Goal: Task Accomplishment & Management: Manage account settings

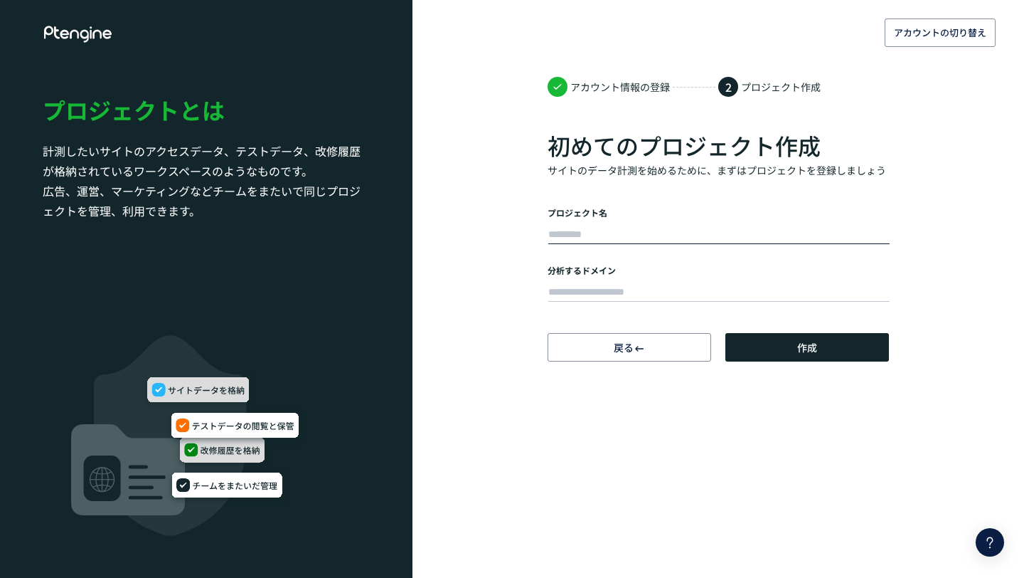
click at [646, 228] on input "text" at bounding box center [718, 235] width 341 height 20
click at [718, 206] on div "アカウント情報の登録 2 プロジェクト作成 初めてのプロジェクト作成 サイトのデータ計測を始めるために、まずはプロジェクトを登録しましょう プロジェクト名 分…" at bounding box center [718, 217] width 341 height 287
click at [684, 235] on input "text" at bounding box center [718, 235] width 341 height 20
type input "*"
type input "**"
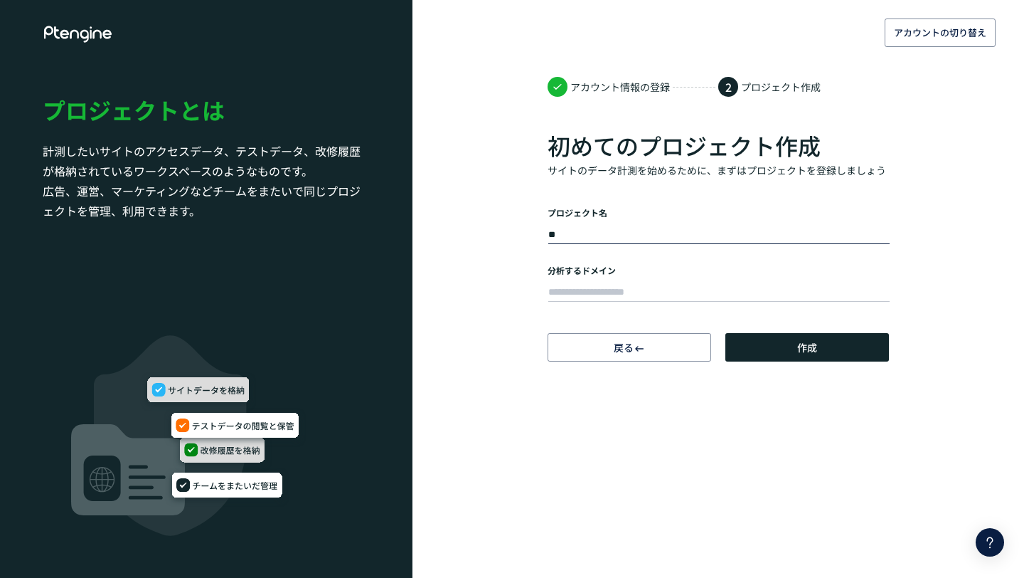
click at [639, 278] on div at bounding box center [718, 290] width 341 height 28
click at [638, 282] on input "text" at bounding box center [718, 292] width 341 height 20
paste input "**********"
type input "**********"
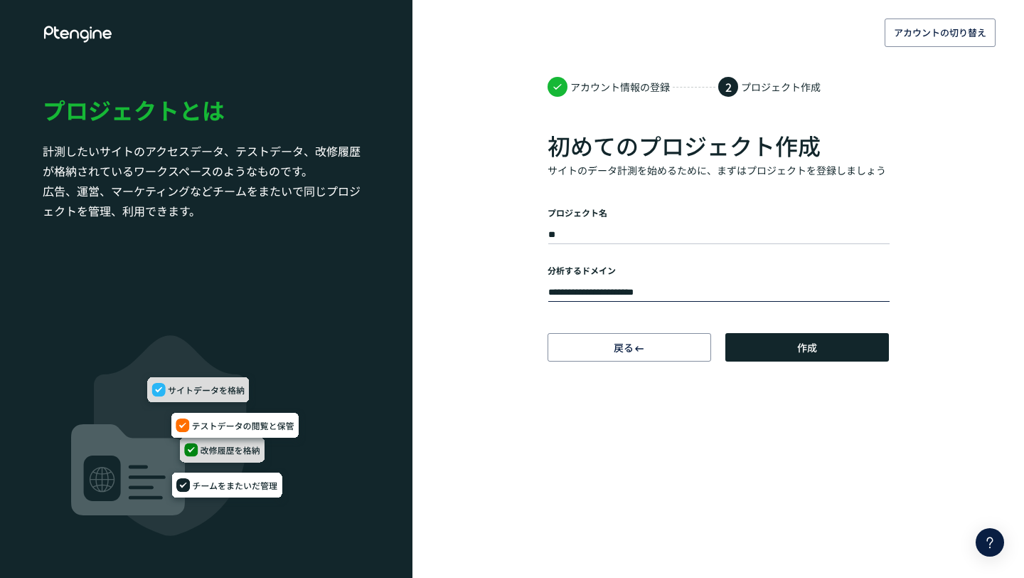
click at [859, 370] on body "**********" at bounding box center [512, 289] width 1024 height 578
click at [859, 349] on button "作成" at bounding box center [808, 347] width 164 height 28
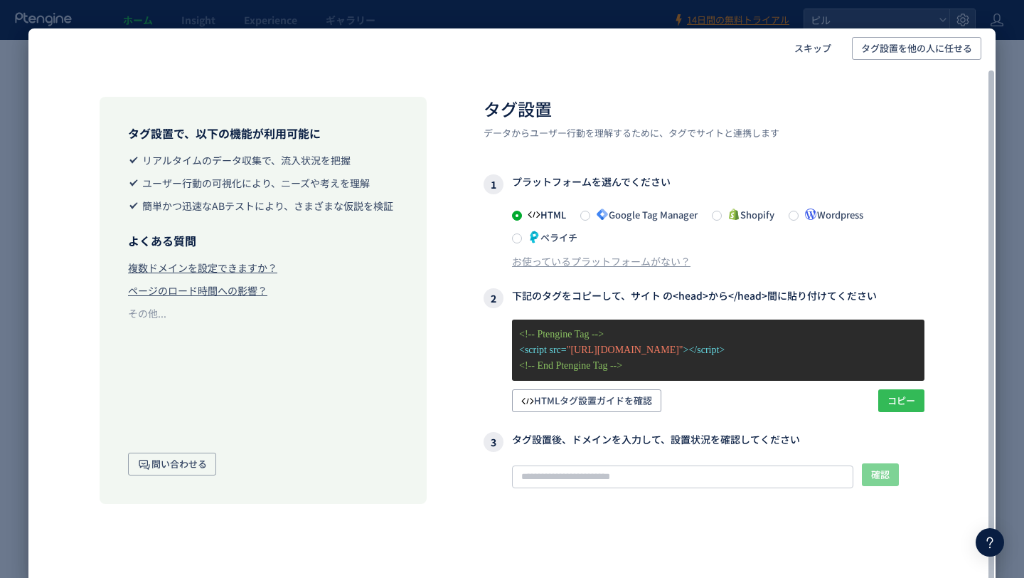
click at [898, 397] on span "コピー" at bounding box center [902, 400] width 28 height 23
click at [617, 466] on input "text" at bounding box center [682, 476] width 341 height 23
paste input "**********"
type input "**********"
click at [881, 469] on span "確認" at bounding box center [880, 474] width 18 height 23
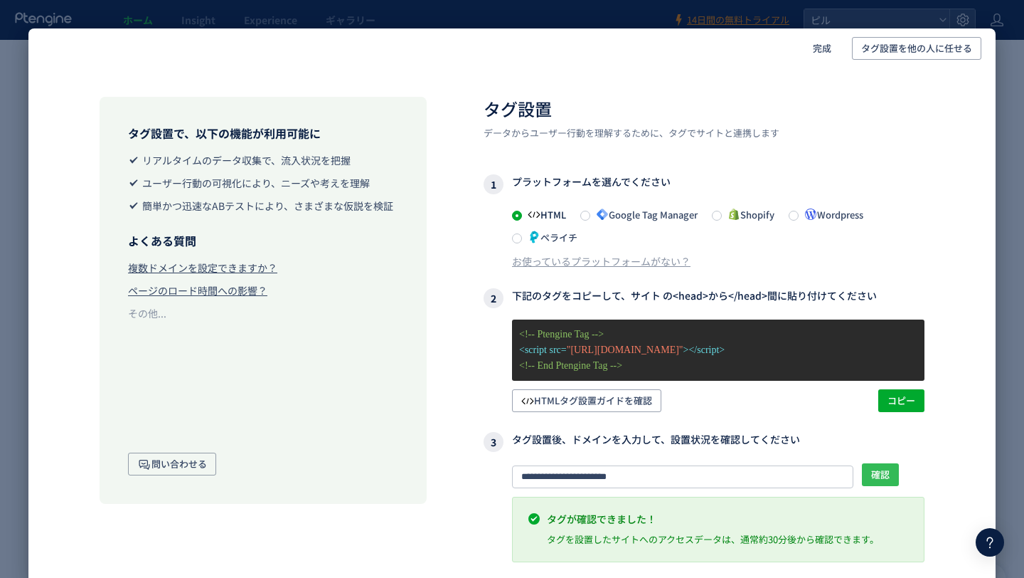
drag, startPoint x: 888, startPoint y: 482, endPoint x: 948, endPoint y: 298, distance: 193.9
click at [948, 298] on div "**********" at bounding box center [511, 325] width 967 height 514
click at [887, 471] on span "確認" at bounding box center [880, 474] width 18 height 23
click at [822, 49] on span "完成" at bounding box center [822, 48] width 18 height 23
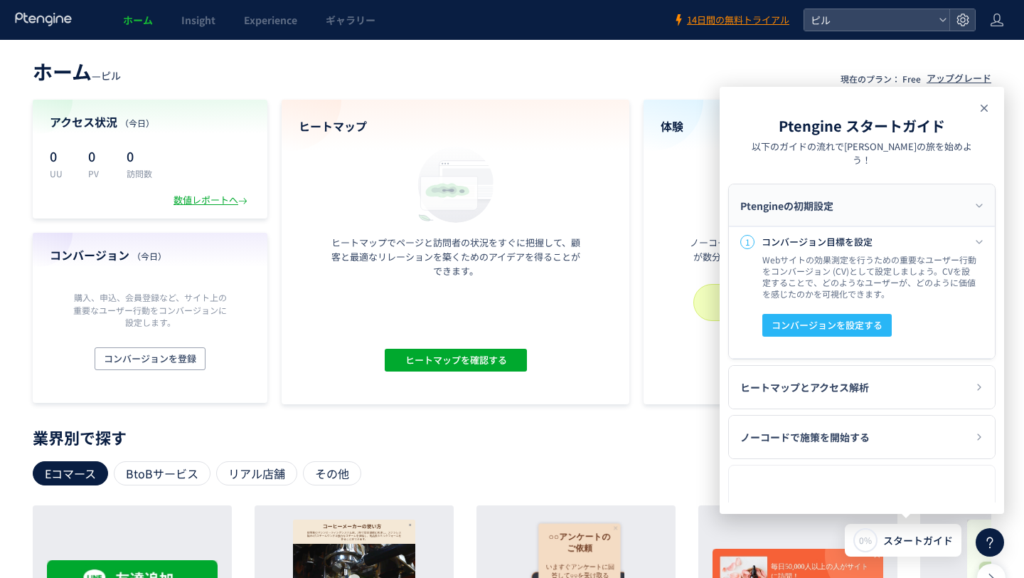
click at [982, 106] on icon at bounding box center [984, 108] width 17 height 17
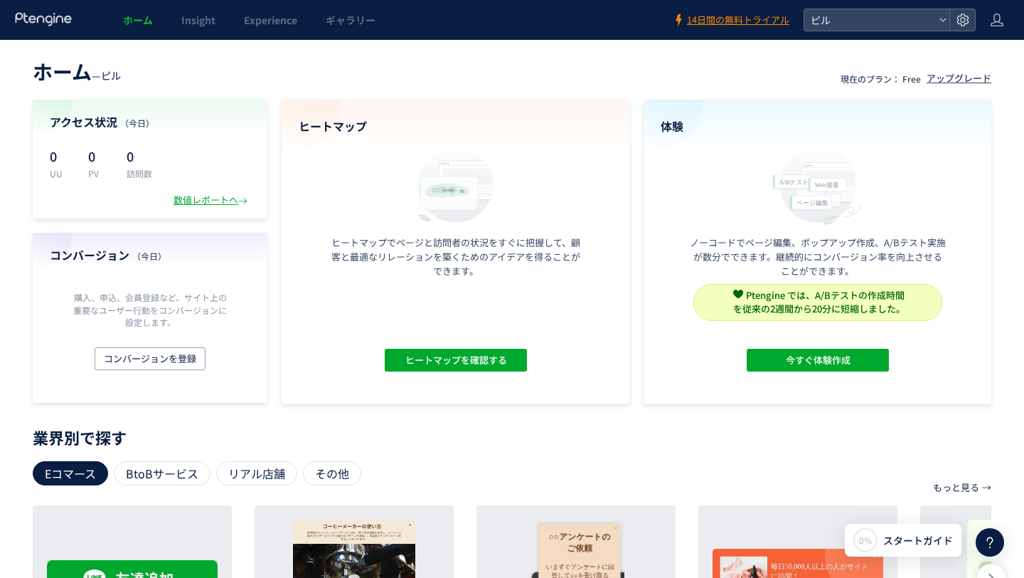
click at [988, 14] on header "ホーム Insight Experience ギャラリー 14日間の無料トライアル ピル" at bounding box center [512, 20] width 1024 height 40
click at [1021, 16] on header "ホーム Insight Experience ギャラリー 14日間の無料トライアル ピル" at bounding box center [512, 20] width 1024 height 40
click at [1018, 16] on header "ホーム Insight Experience ギャラリー 14日間の無料トライアル ピル" at bounding box center [512, 20] width 1024 height 40
click at [1003, 16] on icon at bounding box center [997, 20] width 14 height 14
click at [994, 53] on span "アカウント設定" at bounding box center [961, 56] width 70 height 14
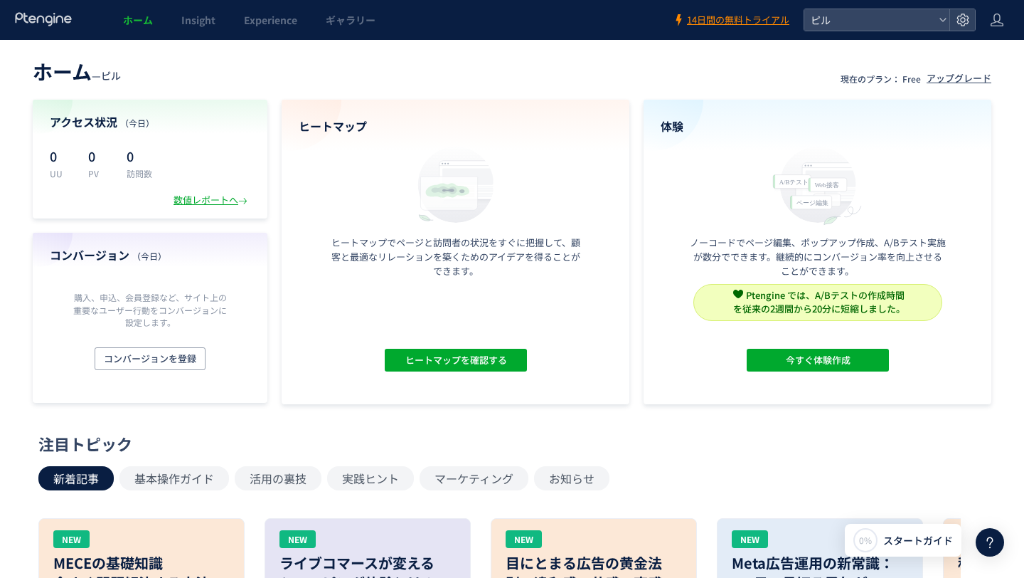
click at [988, 24] on header "ホーム Insight Experience ギャラリー 14日間の無料トライアル ピル" at bounding box center [512, 20] width 1024 height 40
click at [995, 24] on icon at bounding box center [997, 20] width 14 height 14
click at [965, 57] on span "アカウント設定" at bounding box center [961, 56] width 70 height 14
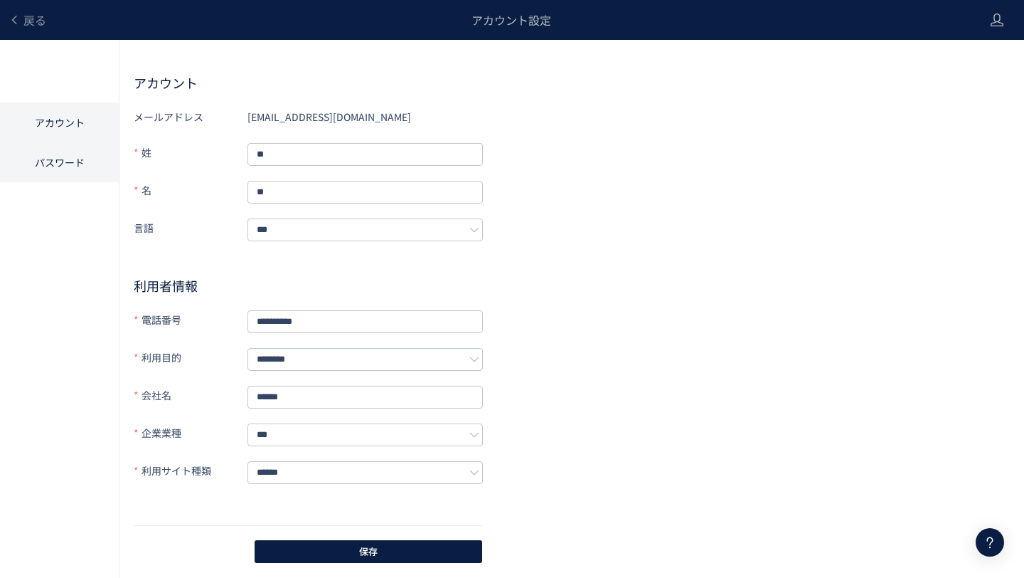
click at [69, 172] on li "パスワード" at bounding box center [59, 162] width 119 height 40
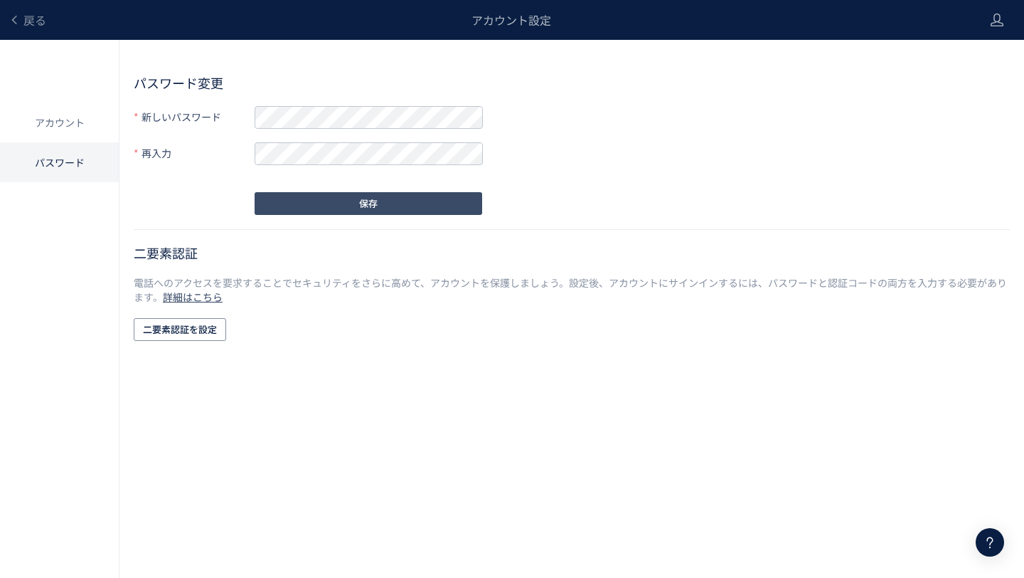
click at [296, 208] on button "保存" at bounding box center [369, 203] width 228 height 23
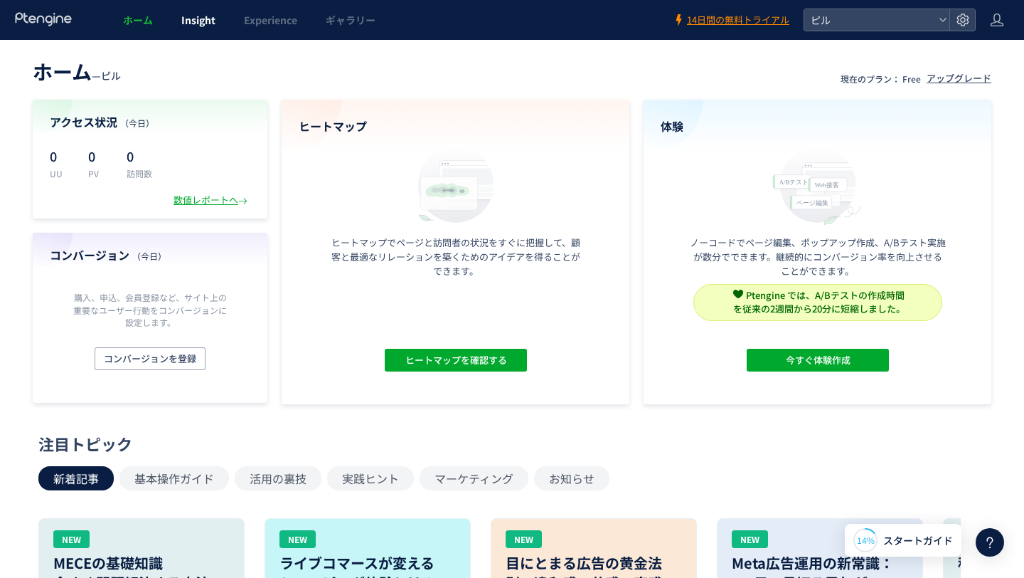
click at [210, 28] on link "Insight" at bounding box center [198, 20] width 63 height 40
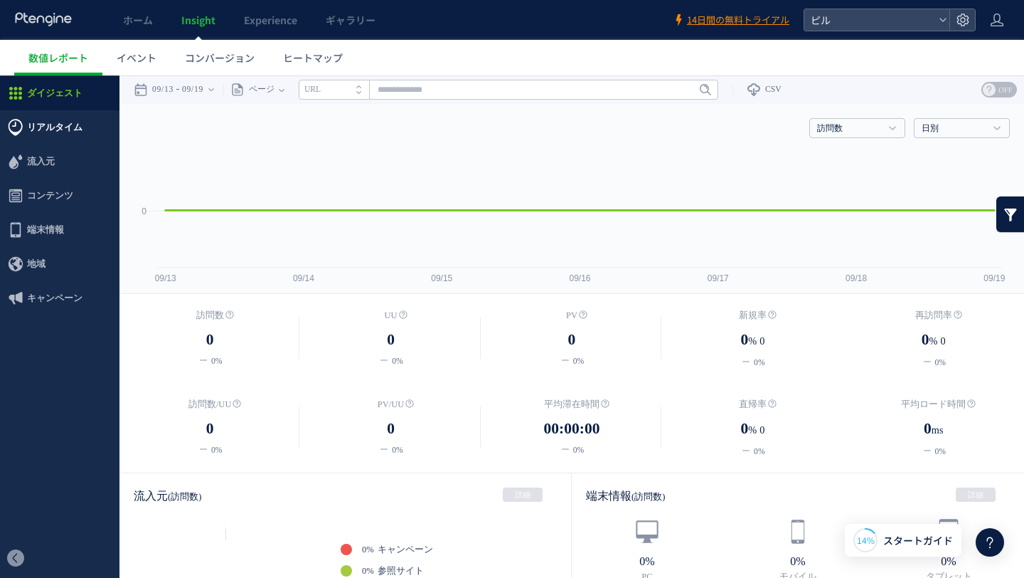
click at [98, 131] on span "リアルタイム" at bounding box center [60, 127] width 120 height 34
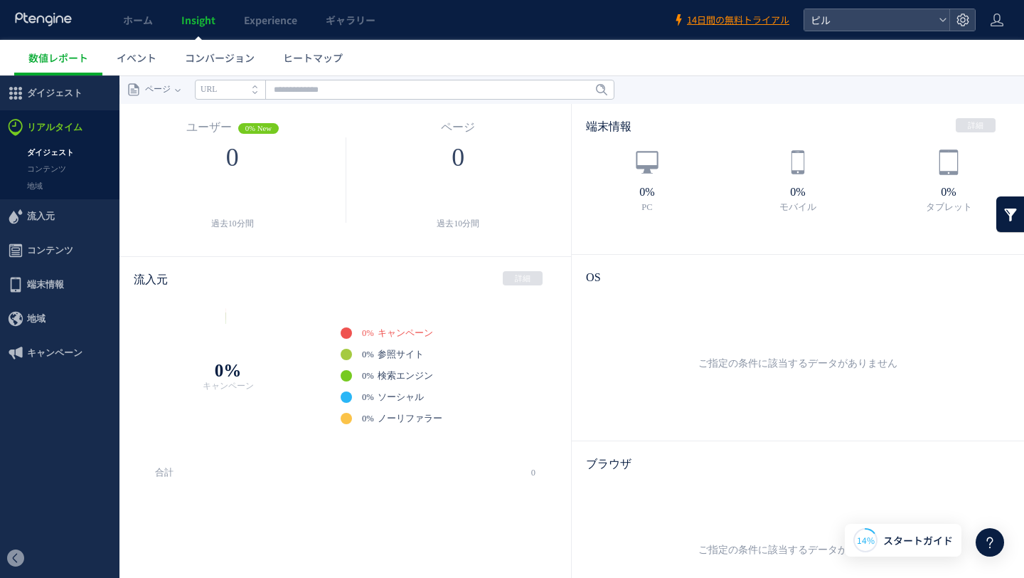
click at [64, 216] on span "流入元" at bounding box center [60, 216] width 120 height 34
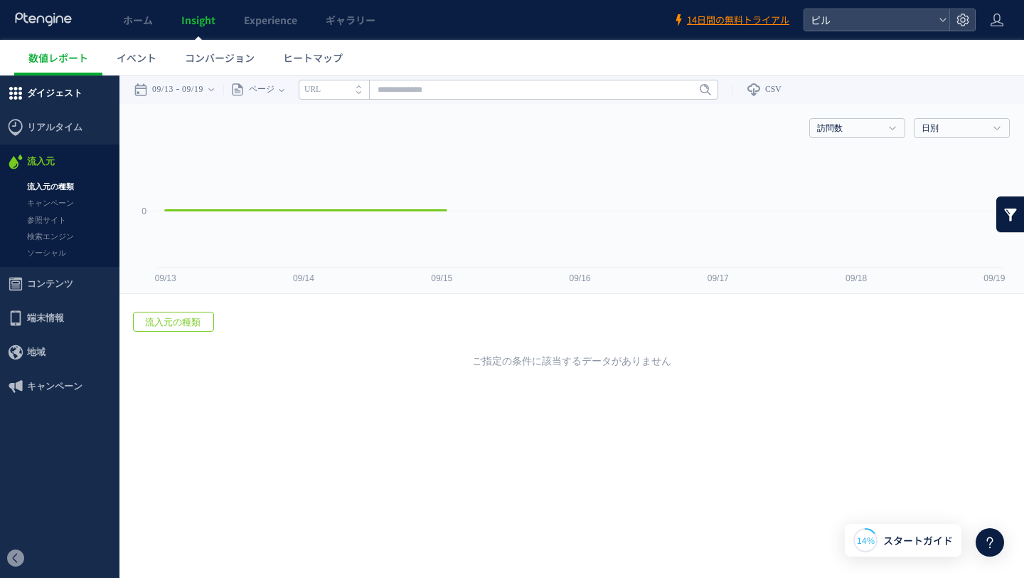
click at [65, 95] on span "ダイジェスト" at bounding box center [54, 93] width 55 height 34
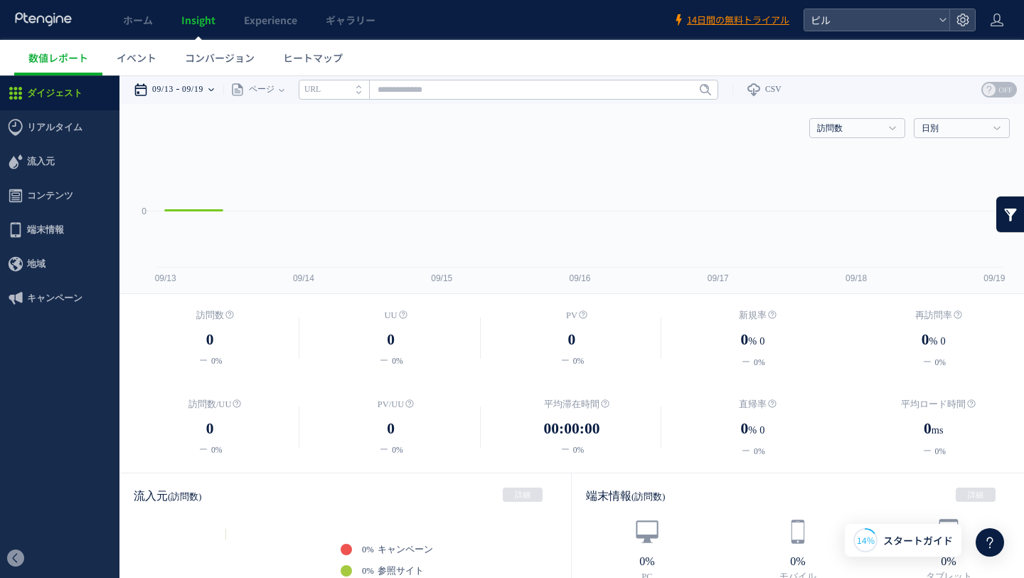
click at [188, 95] on div at bounding box center [512, 289] width 1024 height 578
